Goal: Complete application form: Complete application form

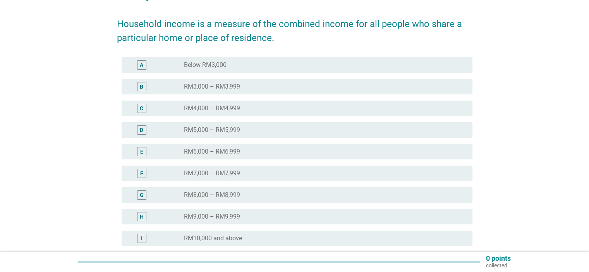
scroll to position [116, 0]
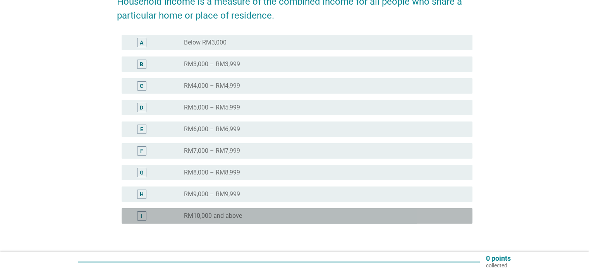
click at [271, 214] on div "radio_button_unchecked RM10,000 and above" at bounding box center [322, 216] width 276 height 8
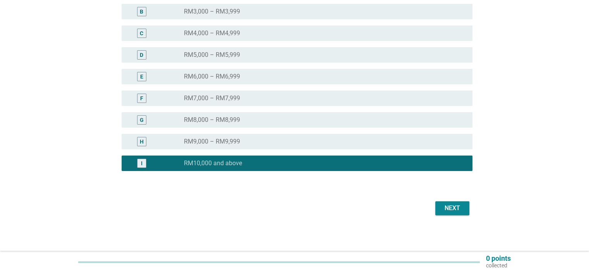
scroll to position [169, 0]
click at [457, 207] on div "Next" at bounding box center [452, 208] width 22 height 9
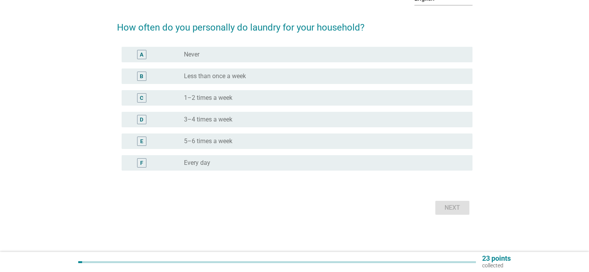
scroll to position [0, 0]
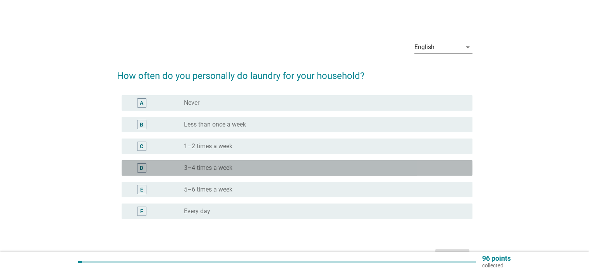
click at [213, 169] on label "3–4 times a week" at bounding box center [208, 168] width 48 height 8
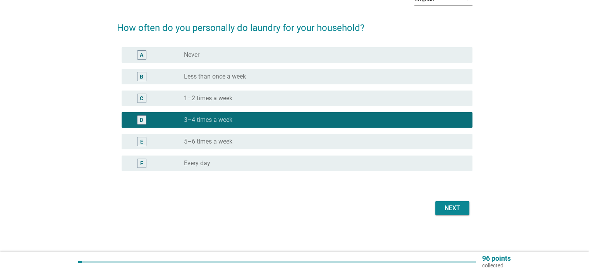
scroll to position [48, 0]
click at [449, 206] on div "Next" at bounding box center [452, 208] width 22 height 9
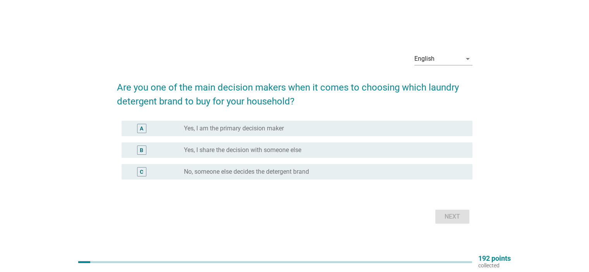
click at [299, 151] on label "Yes, I share the decision with someone else" at bounding box center [242, 150] width 117 height 8
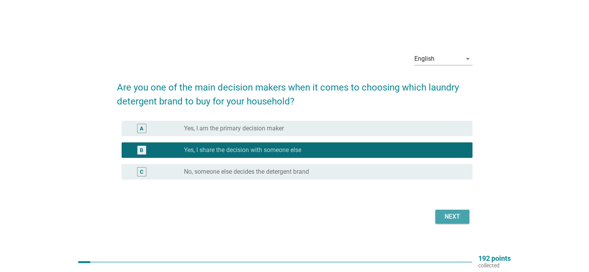
click at [447, 216] on div "Next" at bounding box center [452, 216] width 22 height 9
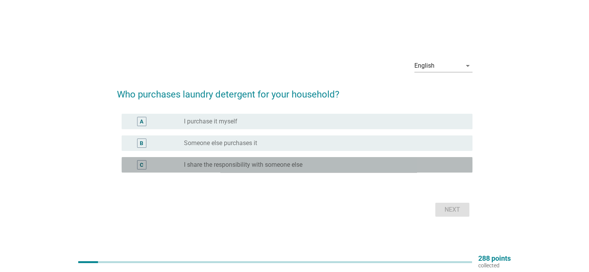
click at [293, 167] on label "I share the responsibility with someone else" at bounding box center [243, 165] width 118 height 8
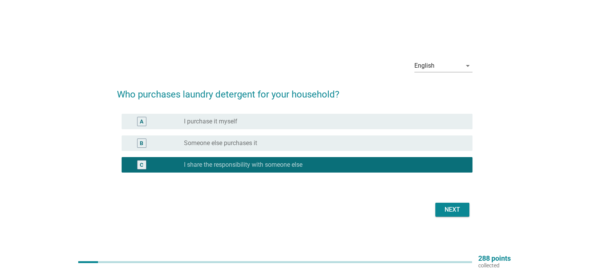
click at [446, 206] on div "Next" at bounding box center [452, 209] width 22 height 9
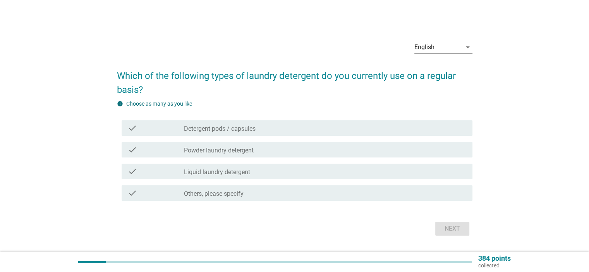
click at [249, 129] on label "Detergent pods / capsules" at bounding box center [220, 129] width 72 height 8
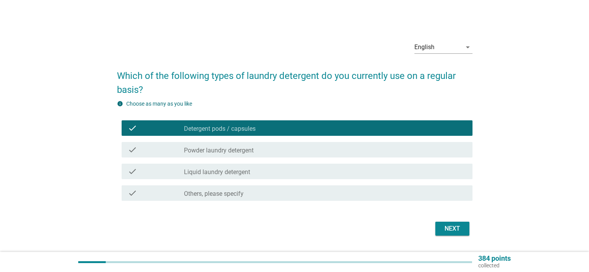
click at [250, 149] on label "Powder laundry detergent" at bounding box center [219, 151] width 70 height 8
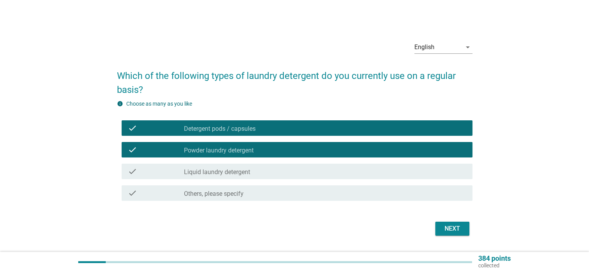
click at [241, 173] on label "Liquid laundry detergent" at bounding box center [217, 172] width 66 height 8
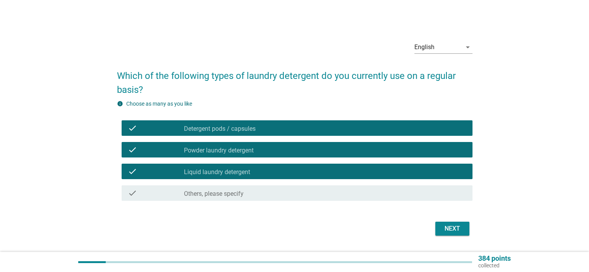
click at [446, 228] on div "Next" at bounding box center [452, 228] width 22 height 9
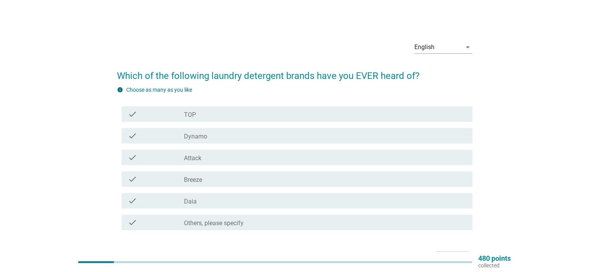
click at [214, 137] on div "check_box_outline_blank Dynamo" at bounding box center [325, 135] width 282 height 9
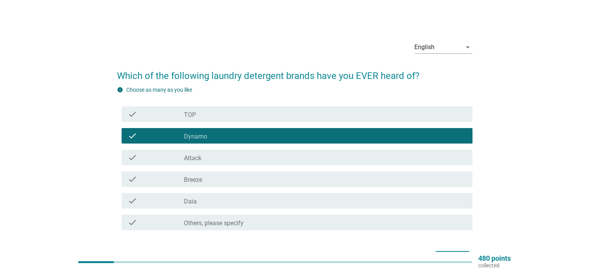
click at [211, 180] on div "check_box_outline_blank Breeze" at bounding box center [325, 179] width 282 height 9
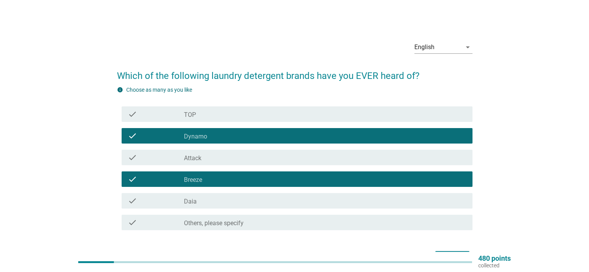
click at [209, 202] on div "check_box_outline_blank Daia" at bounding box center [325, 200] width 282 height 9
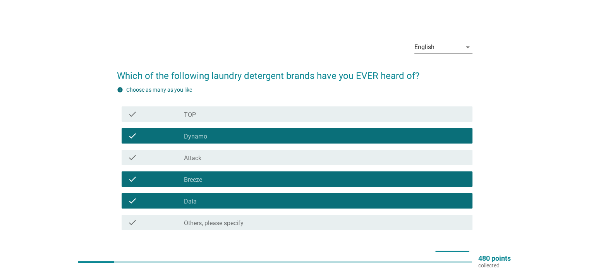
click at [219, 109] on div "check check_box_outline_blank TOP" at bounding box center [297, 113] width 351 height 15
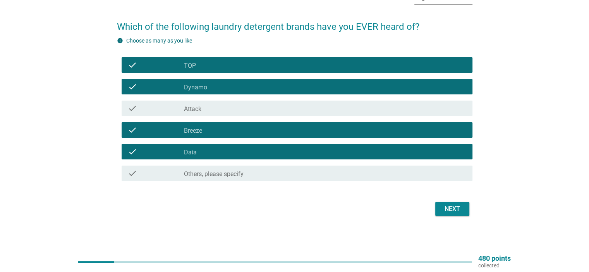
scroll to position [50, 0]
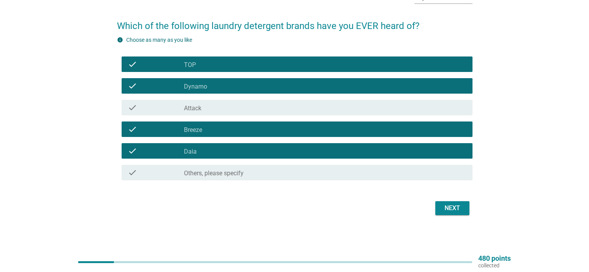
click at [452, 209] on div "Next" at bounding box center [452, 208] width 22 height 9
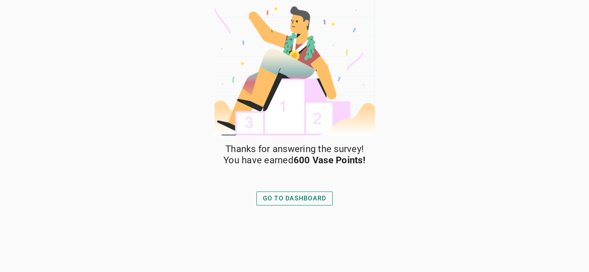
click at [309, 202] on div "GO TO DASHBOARD" at bounding box center [294, 198] width 63 height 9
